Goal: Task Accomplishment & Management: Manage account settings

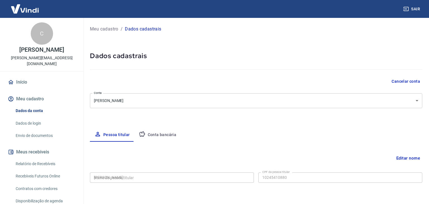
type input "102.454.108-80"
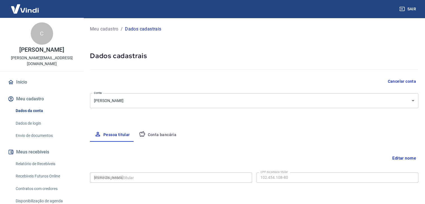
select select "SP"
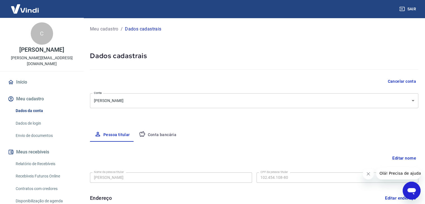
click at [28, 11] on img at bounding box center [25, 8] width 36 height 17
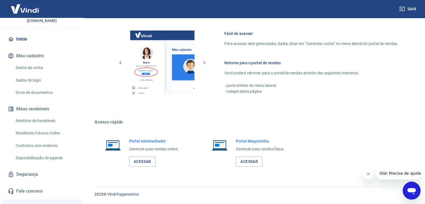
scroll to position [98, 0]
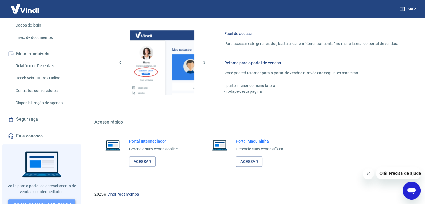
click at [53, 199] on link "Voltar para Intermediador" at bounding box center [42, 204] width 68 height 10
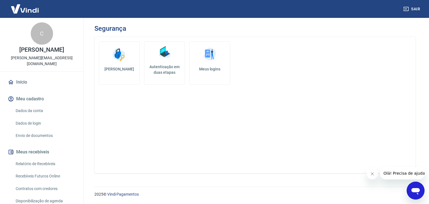
click at [205, 68] on h5 "Meus logins" at bounding box center [209, 69] width 31 height 6
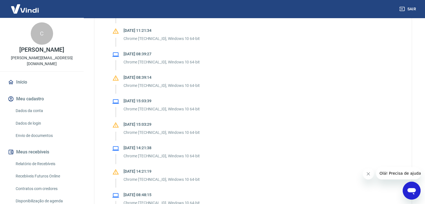
scroll to position [485, 0]
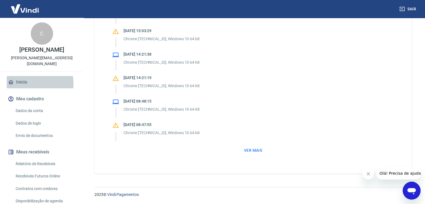
click at [13, 79] on icon at bounding box center [11, 82] width 6 height 6
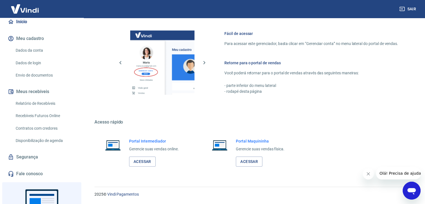
scroll to position [98, 0]
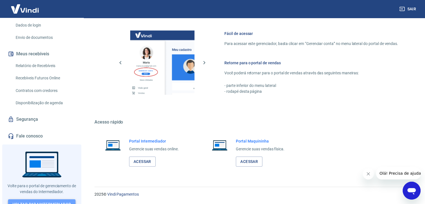
click at [47, 199] on link "Voltar para Intermediador" at bounding box center [42, 204] width 68 height 10
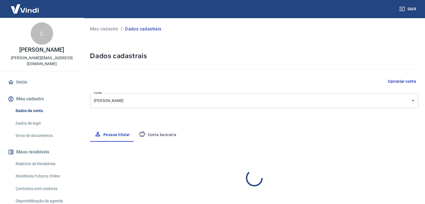
select select "SP"
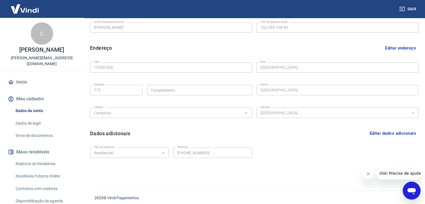
scroll to position [154, 0]
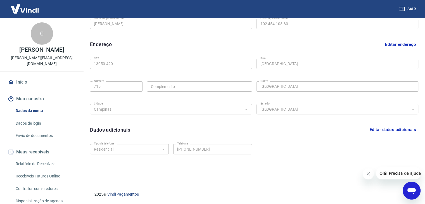
click at [368, 174] on icon "Fechar mensagem da empresa" at bounding box center [368, 173] width 3 height 3
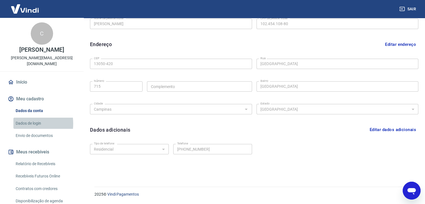
click at [23, 118] on link "Dados de login" at bounding box center [44, 123] width 63 height 11
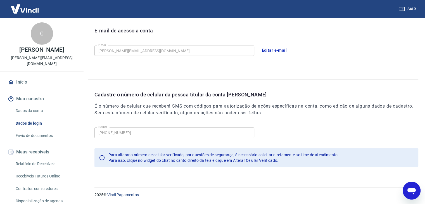
scroll to position [154, 0]
click at [25, 105] on link "Dados da conta" at bounding box center [44, 110] width 63 height 11
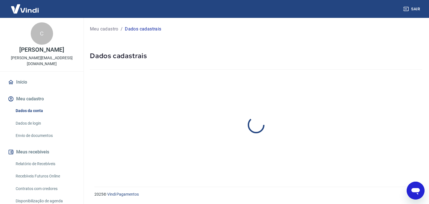
select select "SP"
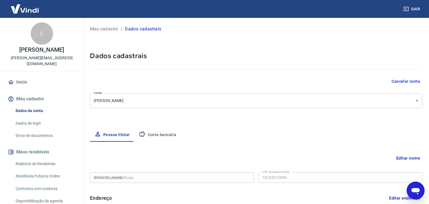
type input "102.454.108-80"
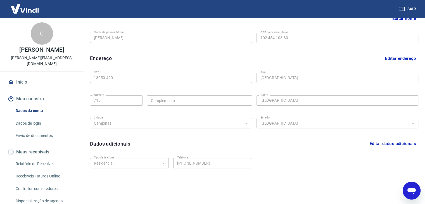
scroll to position [154, 0]
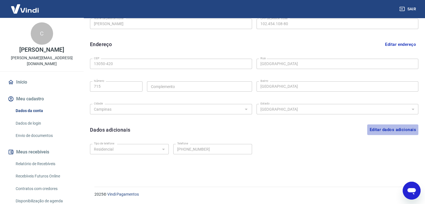
click at [391, 126] on button "Editar dados adicionais" at bounding box center [392, 129] width 51 height 11
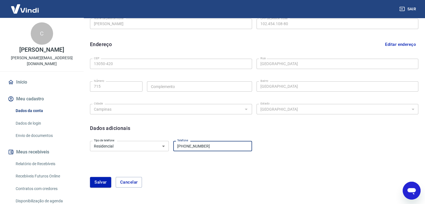
drag, startPoint x: 191, startPoint y: 145, endPoint x: 236, endPoint y: 147, distance: 45.0
click at [234, 148] on input "(19) 98364-0590" at bounding box center [212, 146] width 79 height 10
type input "(19) 98154-9650"
click at [99, 182] on button "Salvar" at bounding box center [100, 182] width 21 height 11
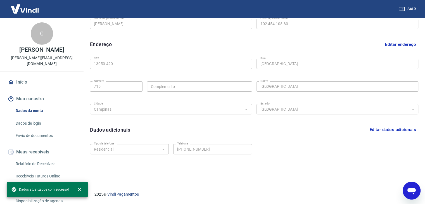
click at [30, 130] on link "Envio de documentos" at bounding box center [44, 135] width 63 height 11
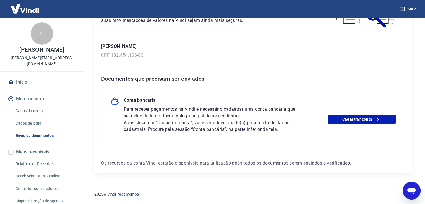
scroll to position [5, 0]
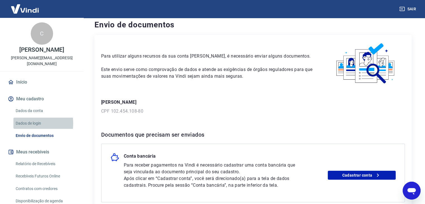
click at [25, 118] on link "Dados de login" at bounding box center [44, 123] width 63 height 11
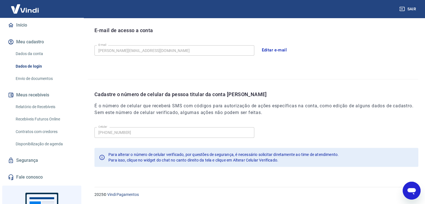
scroll to position [84, 0]
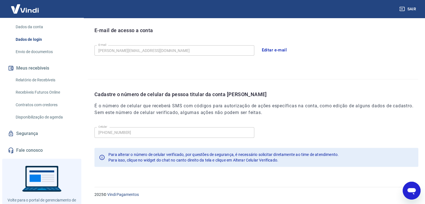
click at [32, 128] on link "Segurança" at bounding box center [42, 133] width 70 height 12
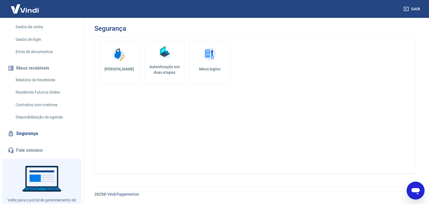
click at [164, 70] on h5 "Autenticação em duas etapas" at bounding box center [165, 69] width 36 height 11
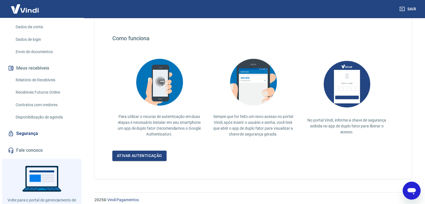
scroll to position [99, 0]
